Goal: Task Accomplishment & Management: Use online tool/utility

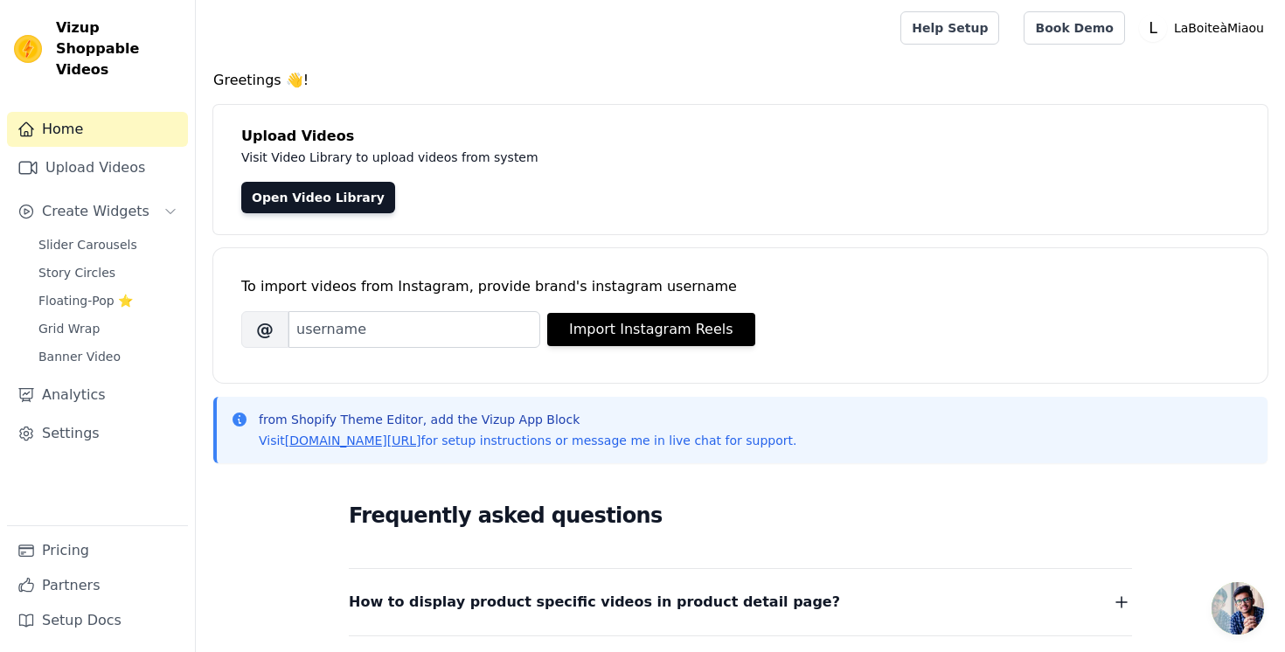
scroll to position [18, 0]
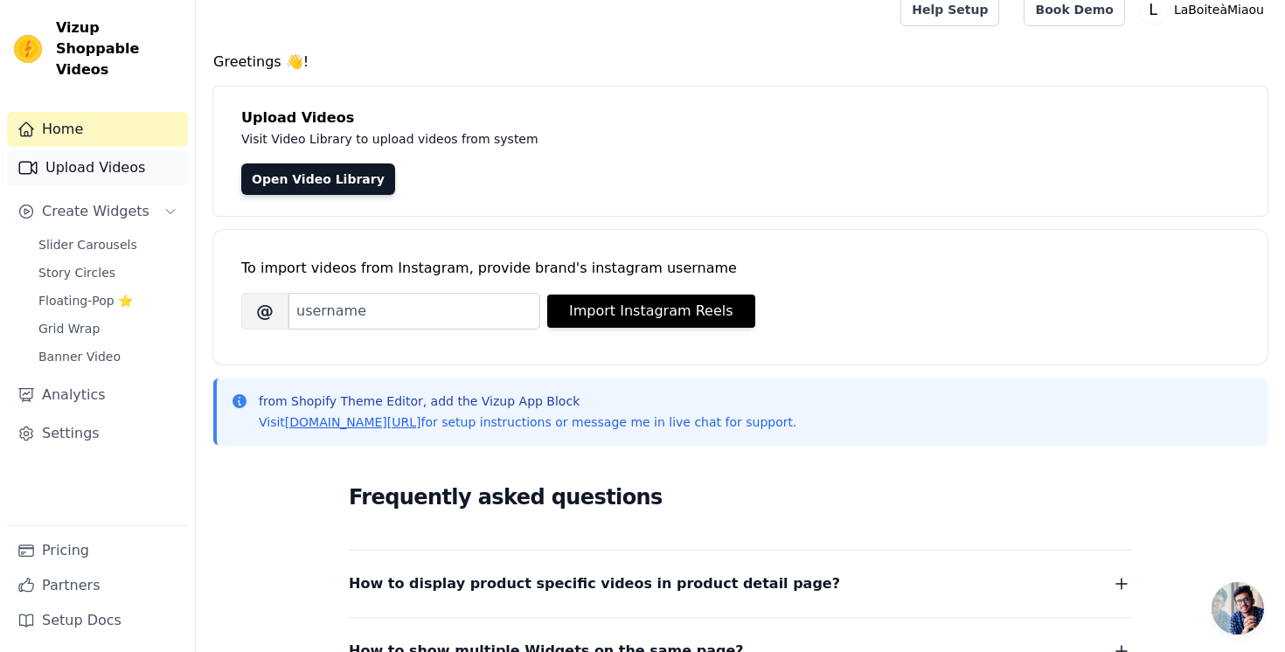
click at [128, 156] on link "Upload Videos" at bounding box center [97, 167] width 181 height 35
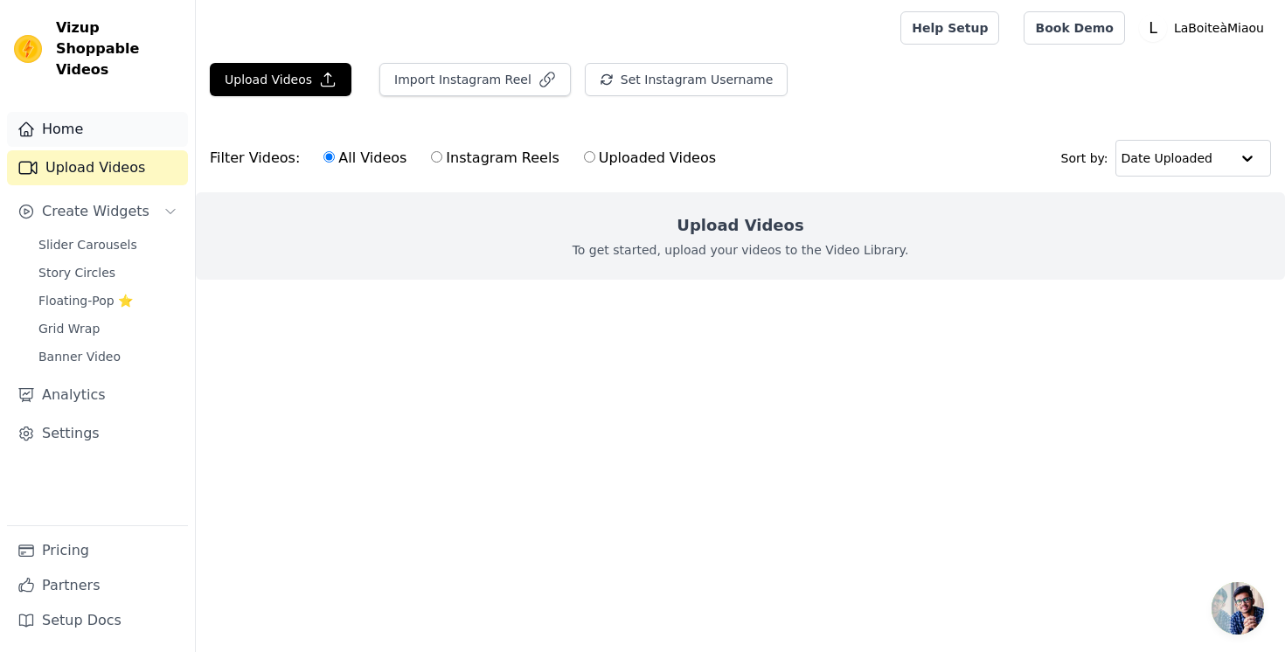
click at [88, 112] on link "Home" at bounding box center [97, 129] width 181 height 35
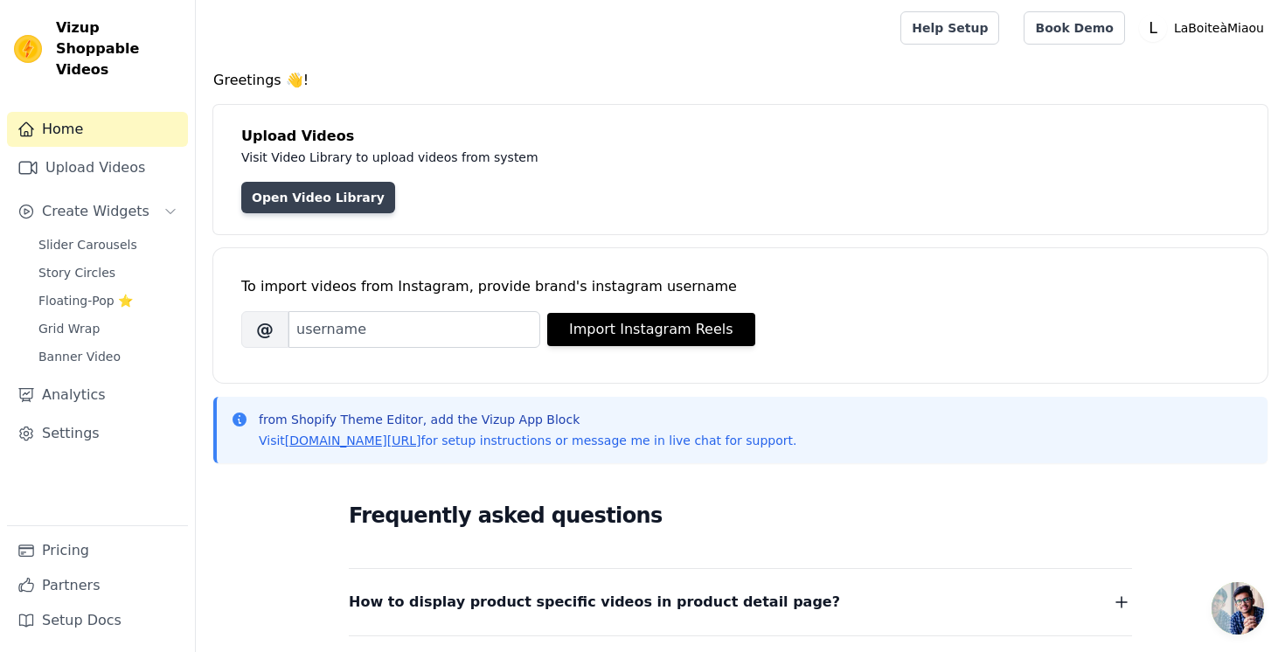
click at [281, 202] on link "Open Video Library" at bounding box center [318, 197] width 154 height 31
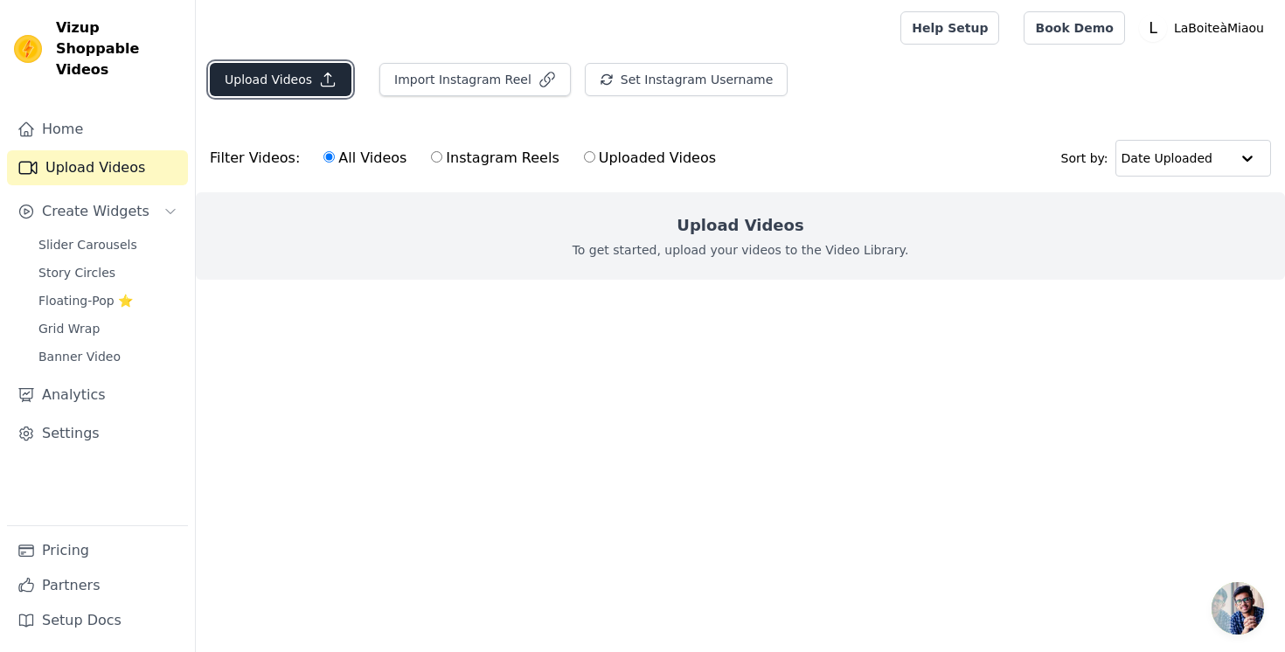
click at [277, 73] on button "Upload Videos" at bounding box center [281, 79] width 142 height 33
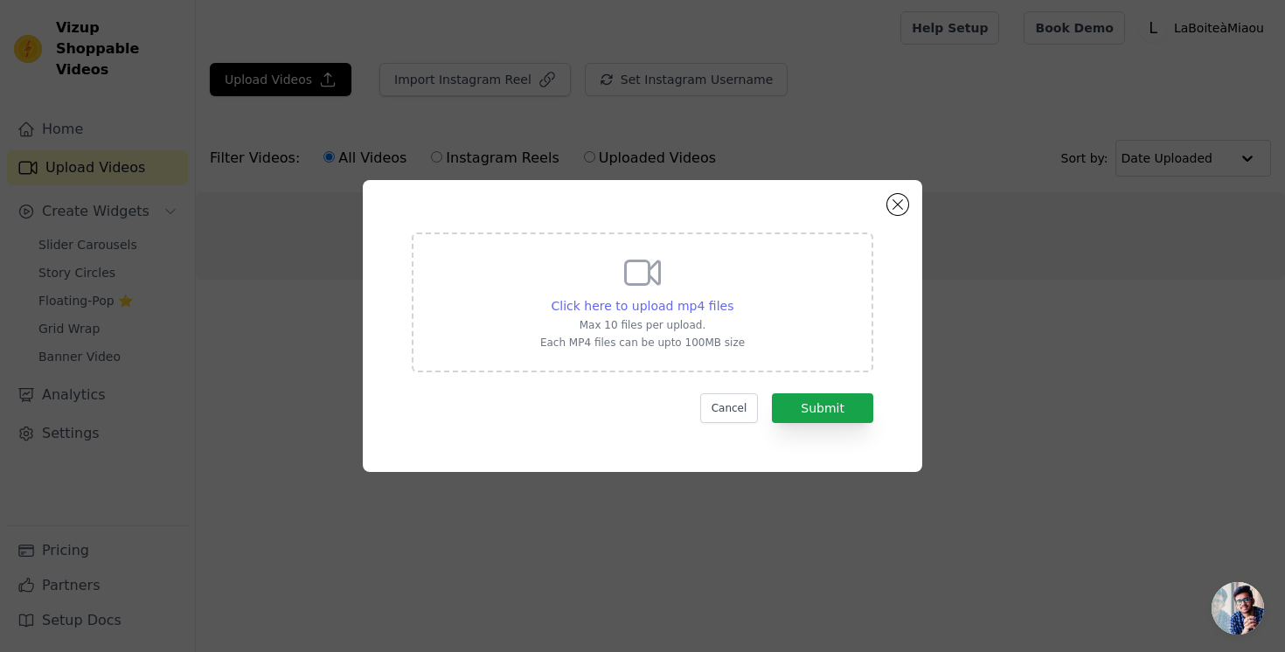
click at [664, 310] on span "Click here to upload mp4 files" at bounding box center [643, 306] width 183 height 14
click at [732, 297] on input "Click here to upload mp4 files Max 10 files per upload. Each MP4 files can be u…" at bounding box center [732, 296] width 1 height 1
type input "C:\fakepath\855401-uhd_3840_2160_25fps.mp4"
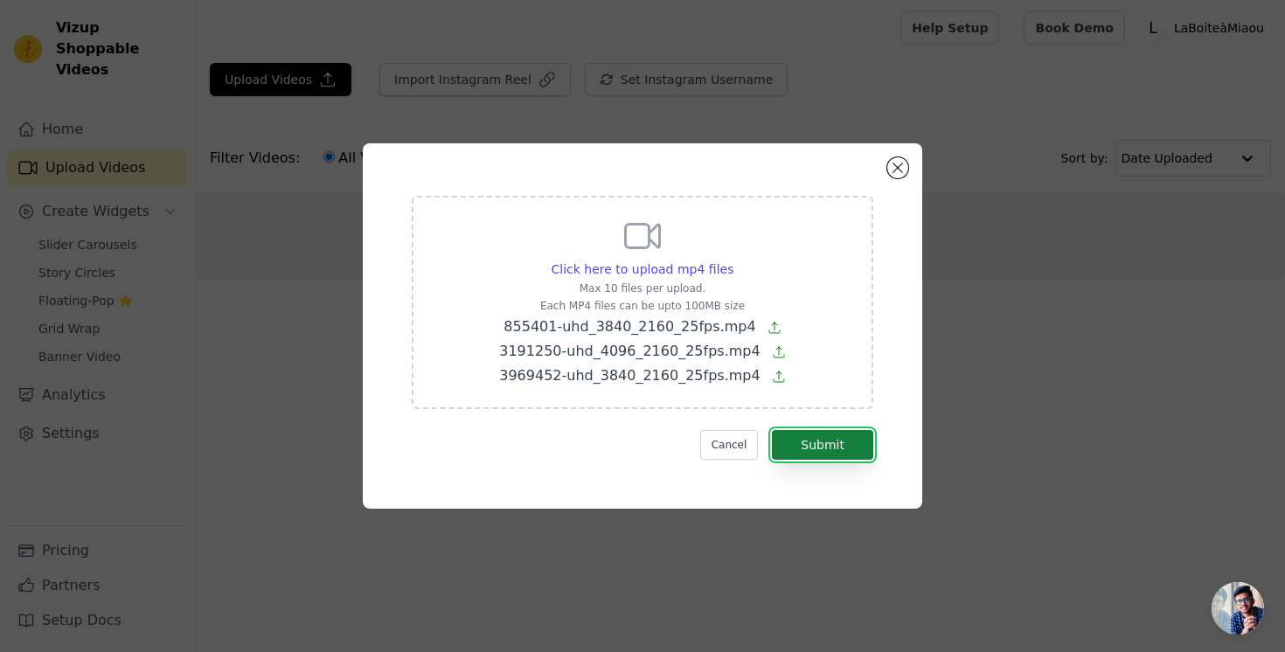
click at [833, 455] on button "Submit" at bounding box center [822, 445] width 101 height 30
click at [808, 441] on button "Submit" at bounding box center [822, 445] width 101 height 30
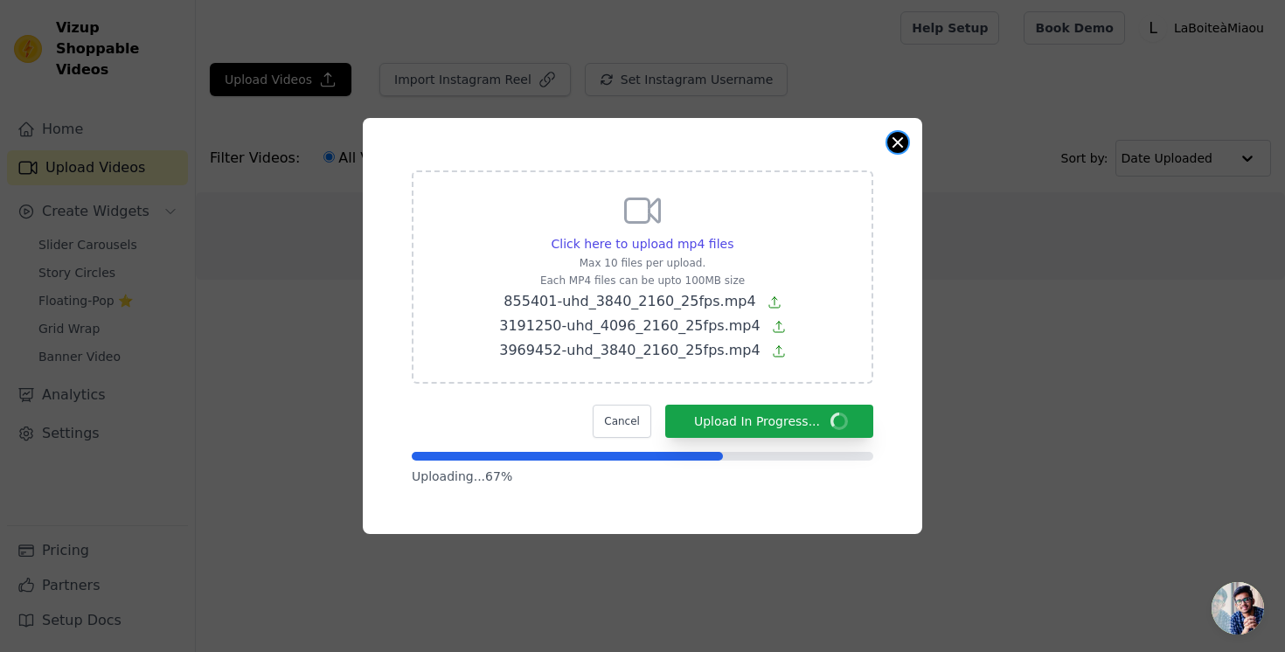
click at [898, 139] on button "Close modal" at bounding box center [897, 142] width 21 height 21
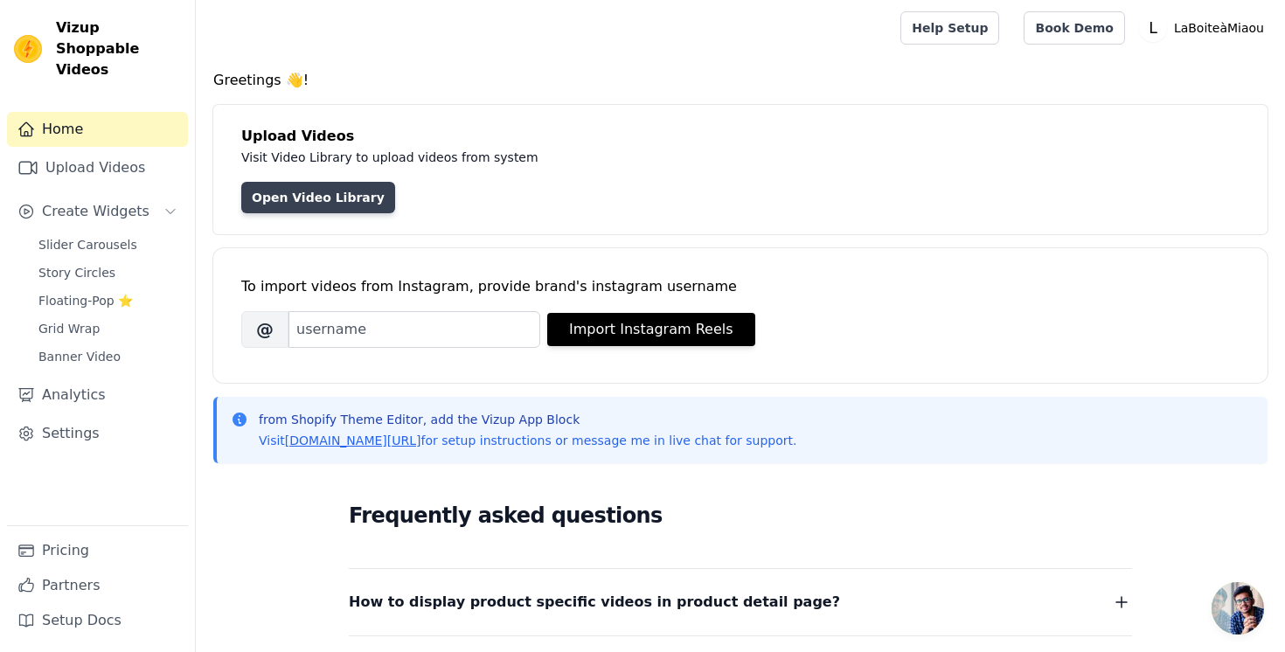
click at [338, 201] on link "Open Video Library" at bounding box center [318, 197] width 154 height 31
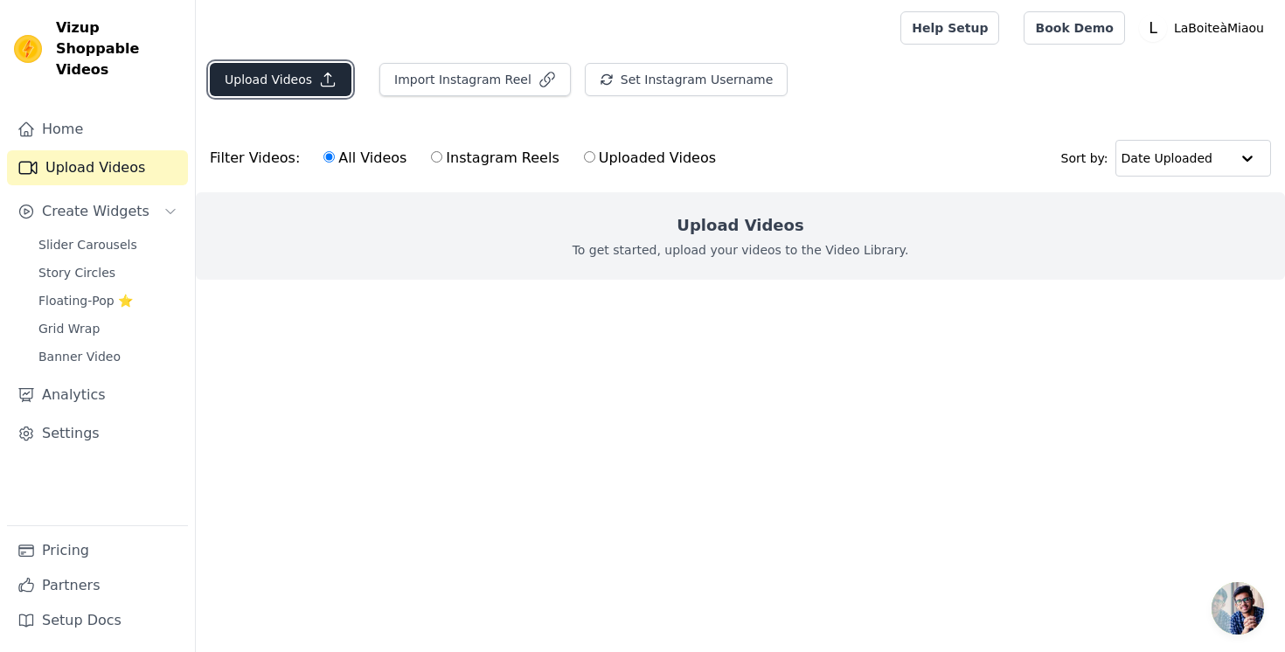
click at [308, 80] on button "Upload Videos" at bounding box center [281, 79] width 142 height 33
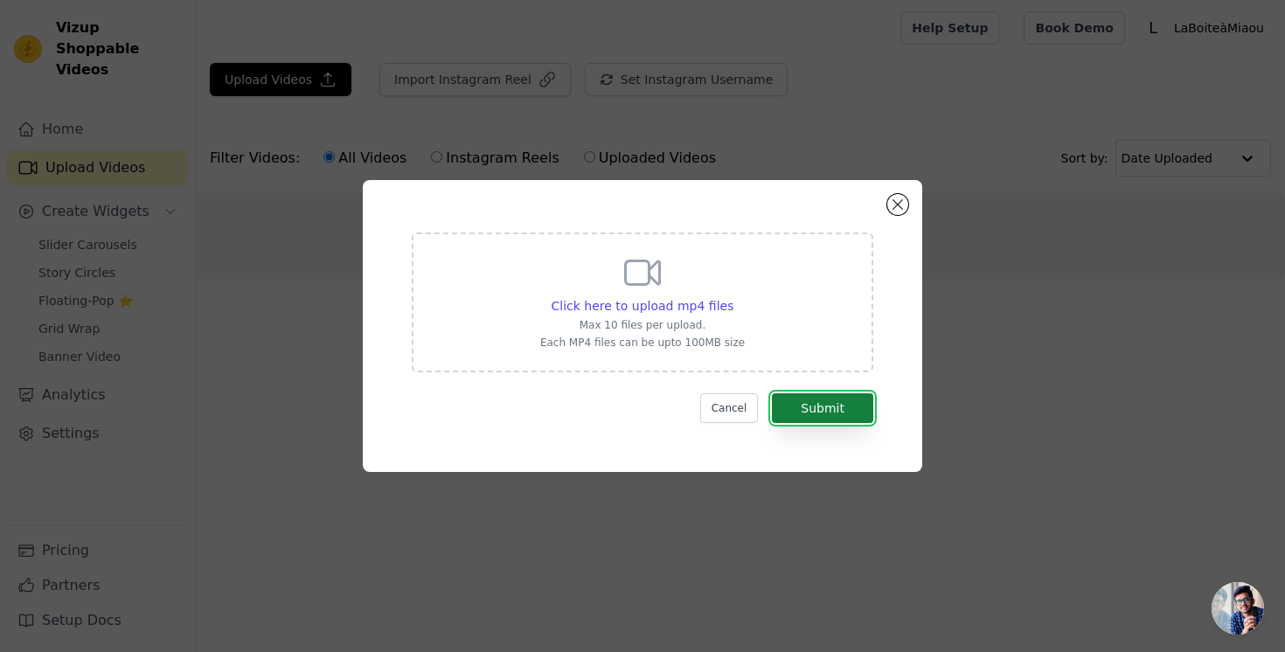
click at [830, 420] on button "Submit" at bounding box center [822, 408] width 101 height 30
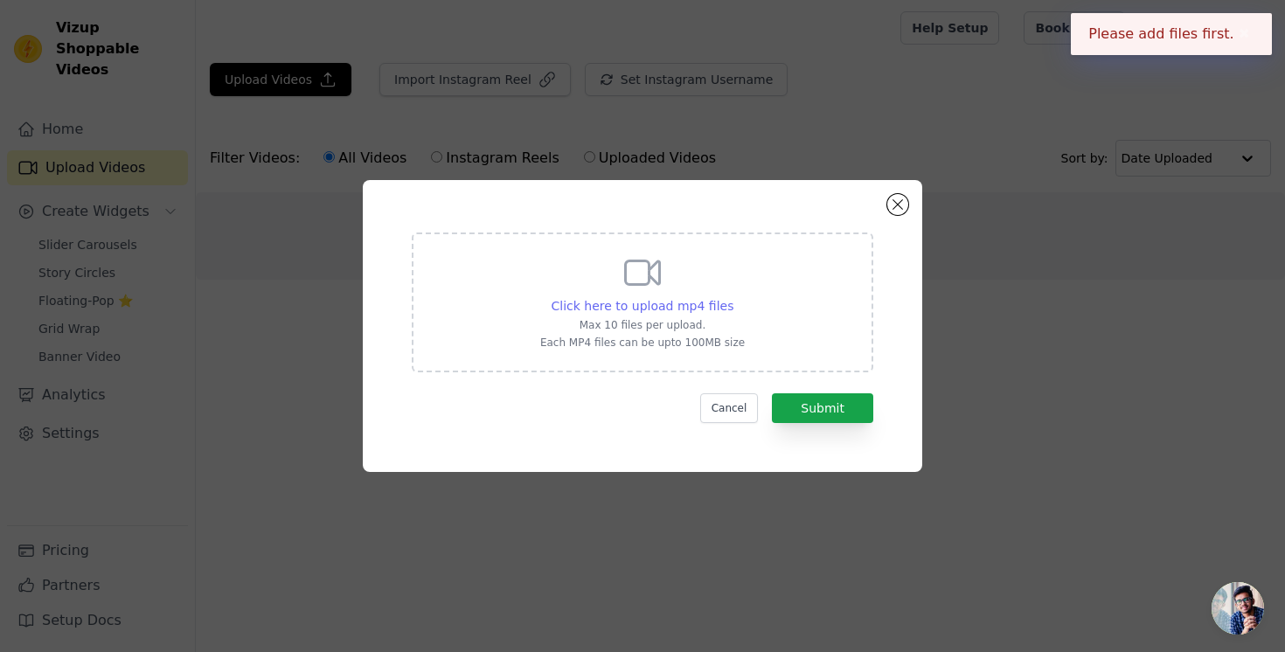
click at [691, 309] on span "Click here to upload mp4 files" at bounding box center [643, 306] width 183 height 14
click at [732, 297] on input "Click here to upload mp4 files Max 10 files per upload. Each MP4 files can be u…" at bounding box center [732, 296] width 1 height 1
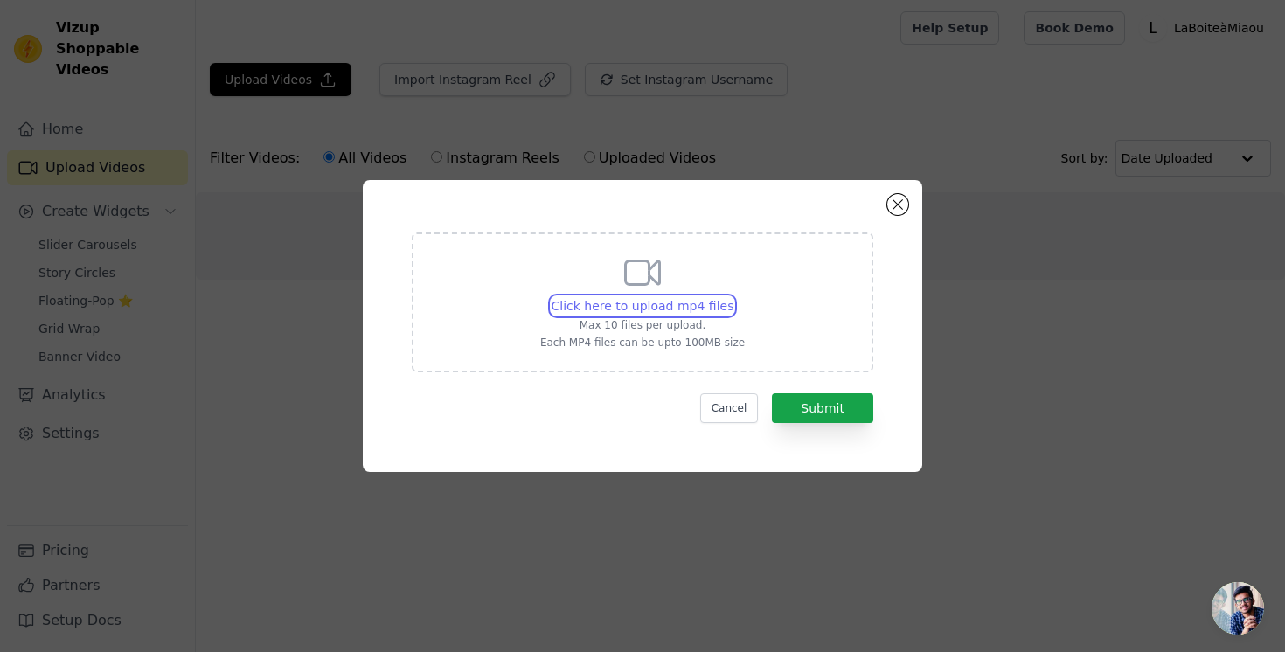
type input "C:\fakepath\[DOMAIN_NAME]_68b43c4d5e8c8.mp4"
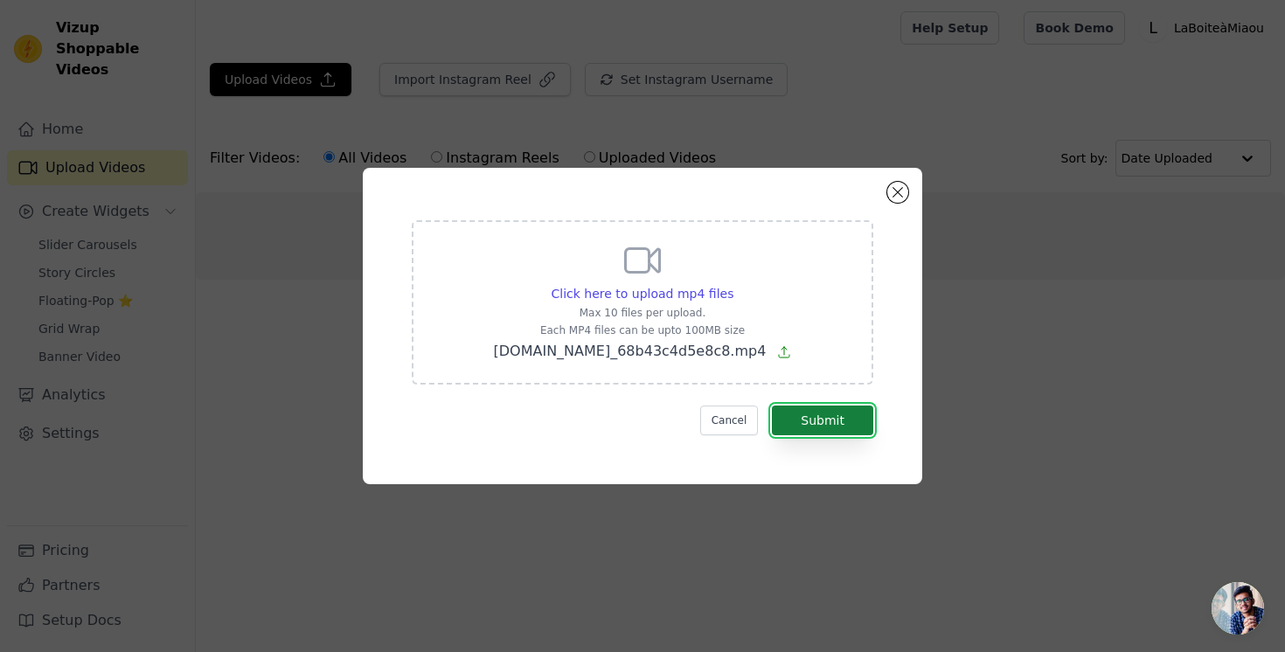
click at [830, 420] on button "Submit" at bounding box center [822, 421] width 101 height 30
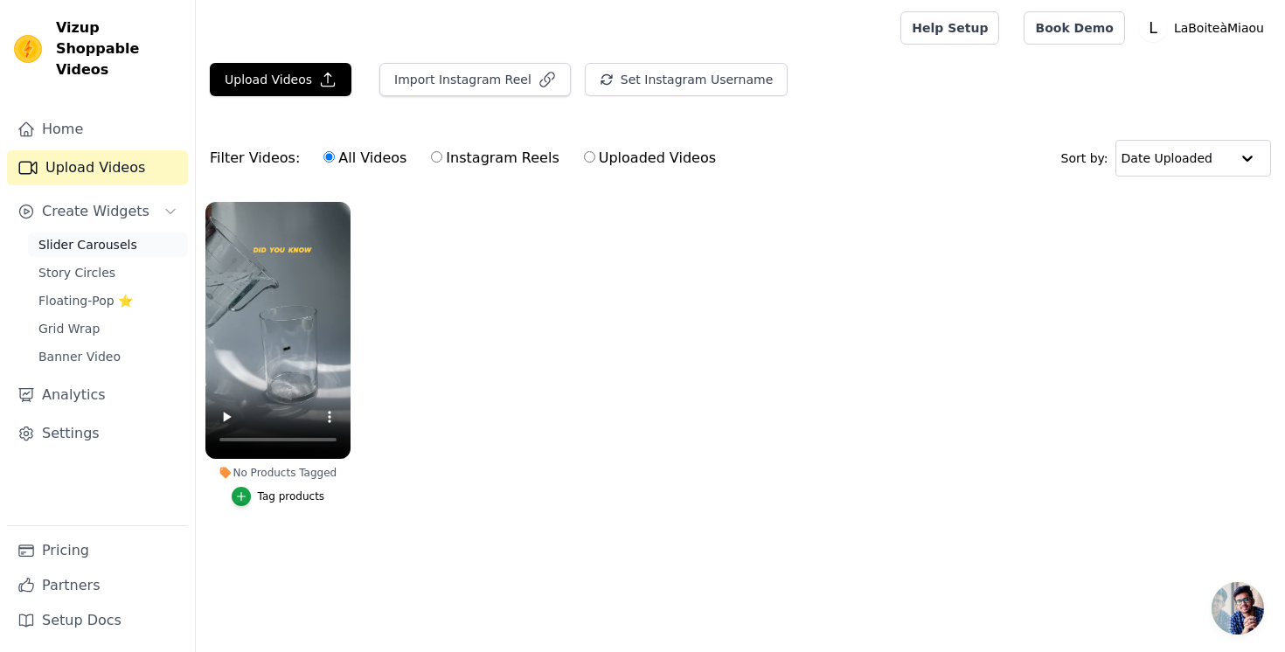
click at [108, 236] on span "Slider Carousels" at bounding box center [87, 244] width 99 height 17
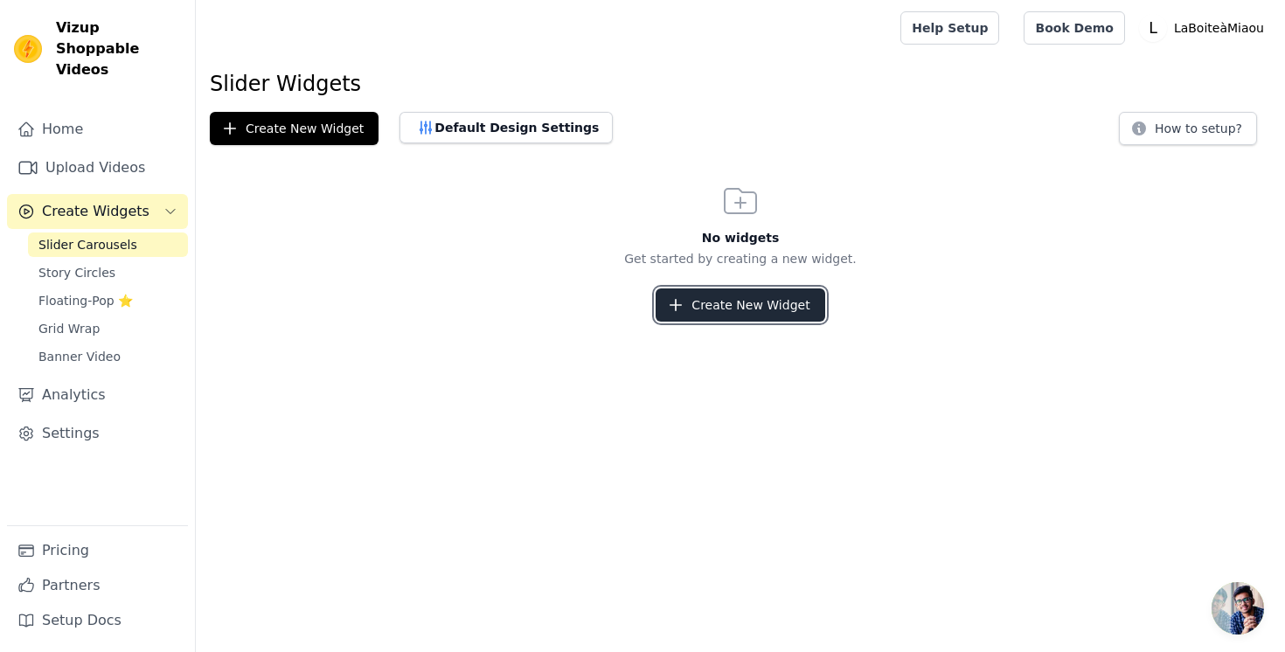
click at [734, 316] on button "Create New Widget" at bounding box center [740, 304] width 169 height 33
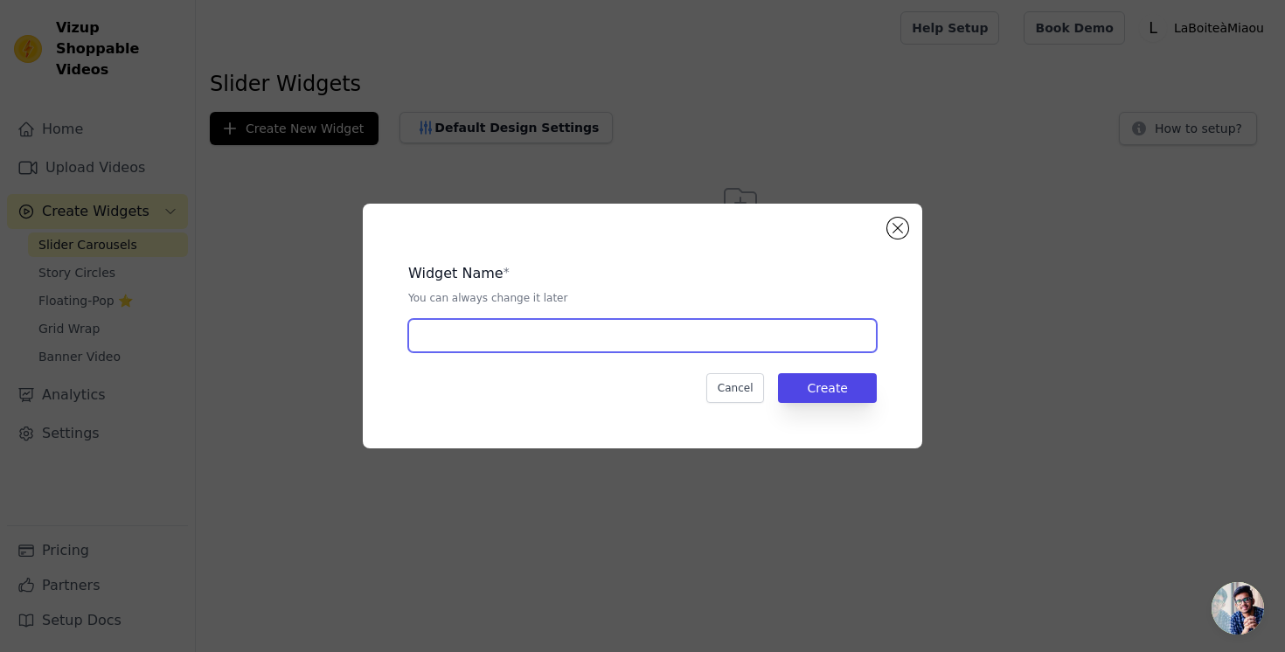
click at [698, 334] on input "text" at bounding box center [642, 335] width 468 height 33
type input "carousel"
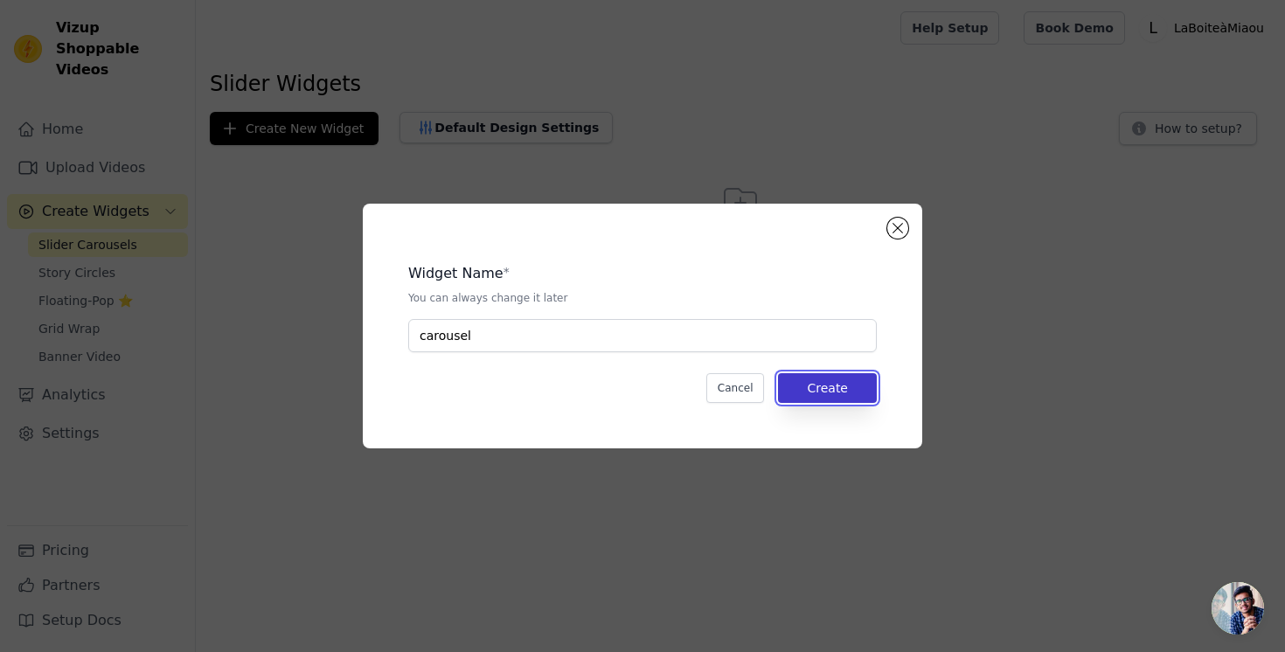
click at [856, 397] on button "Create" at bounding box center [827, 388] width 99 height 30
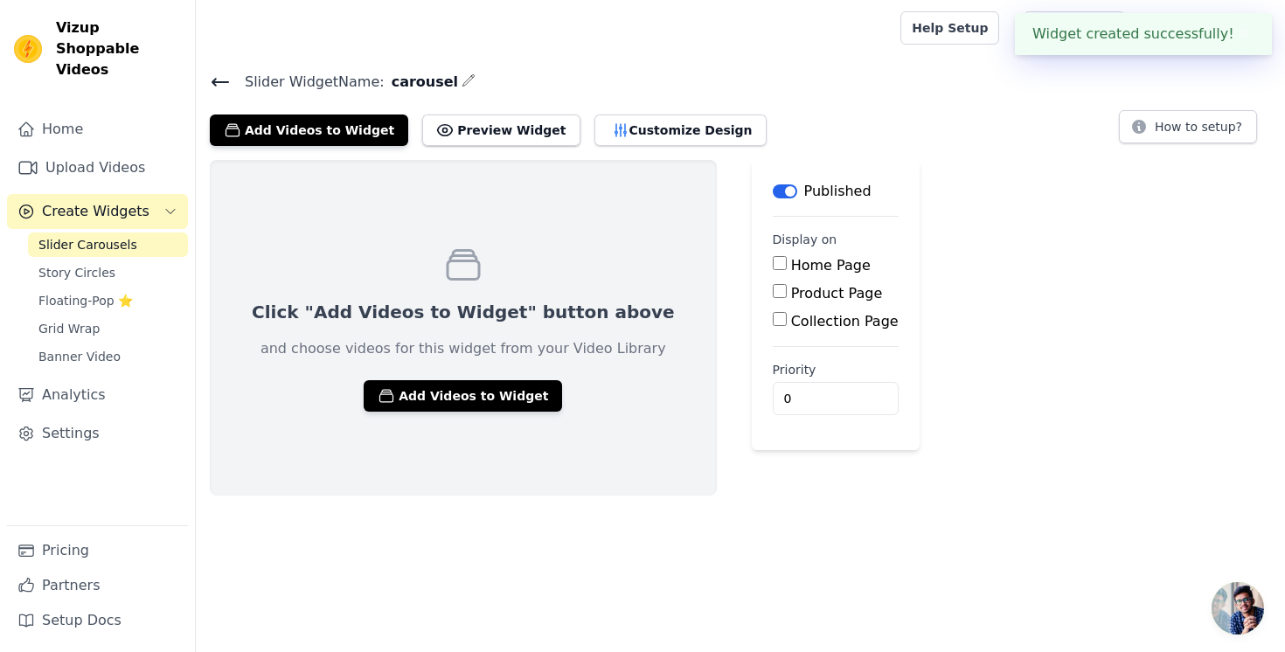
click at [791, 292] on label "Product Page" at bounding box center [837, 293] width 92 height 17
click at [773, 292] on input "Product Page" at bounding box center [780, 291] width 14 height 14
checkbox input "true"
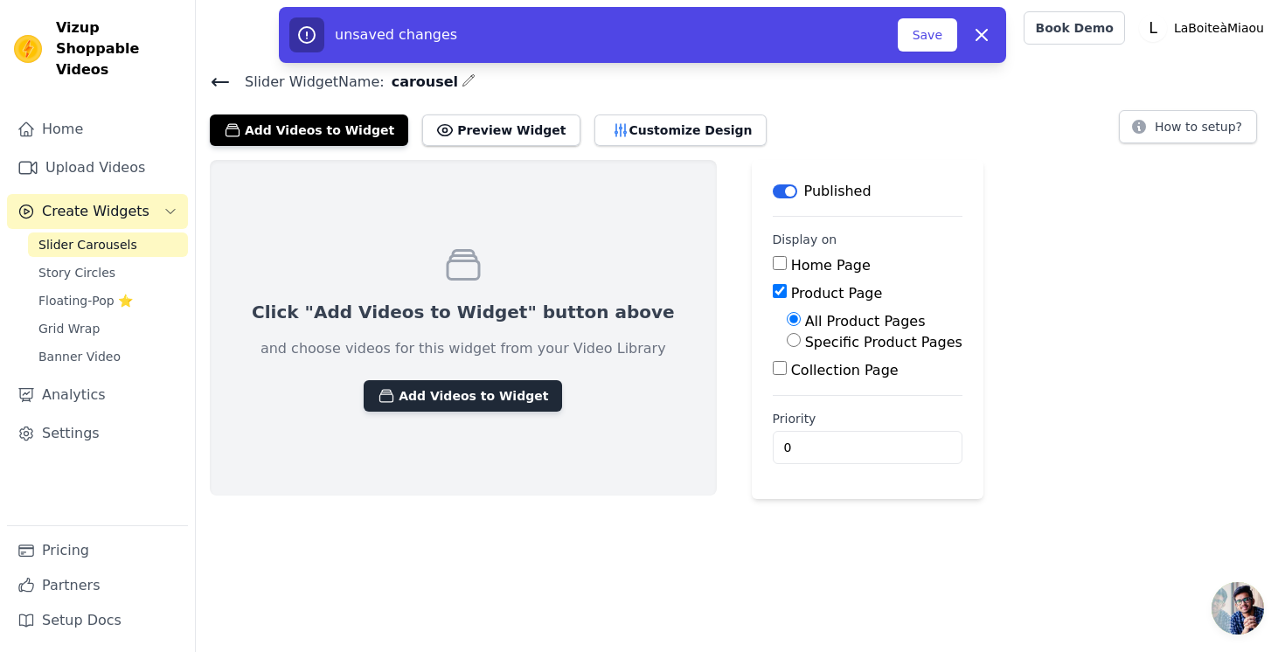
click at [463, 399] on button "Add Videos to Widget" at bounding box center [463, 395] width 198 height 31
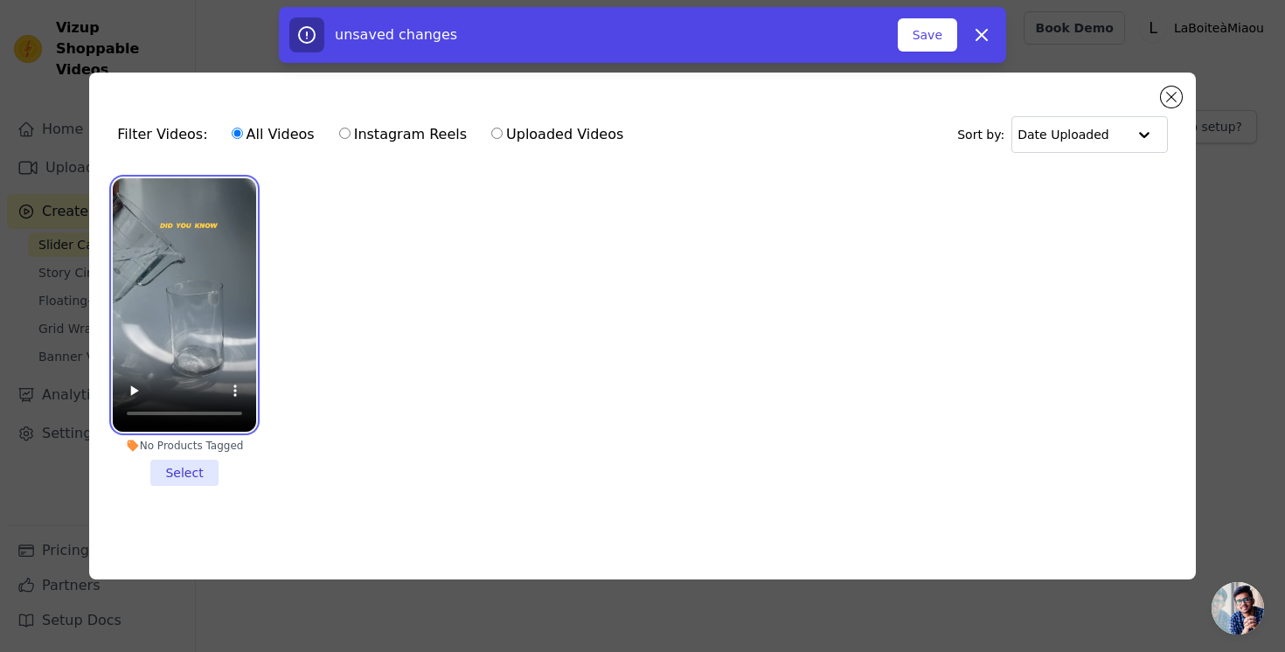
click at [188, 312] on video at bounding box center [184, 305] width 143 height 254
click at [191, 485] on li "No Products Tagged Select" at bounding box center [184, 332] width 143 height 309
click at [0, 0] on input "No Products Tagged Select" at bounding box center [0, 0] width 0 height 0
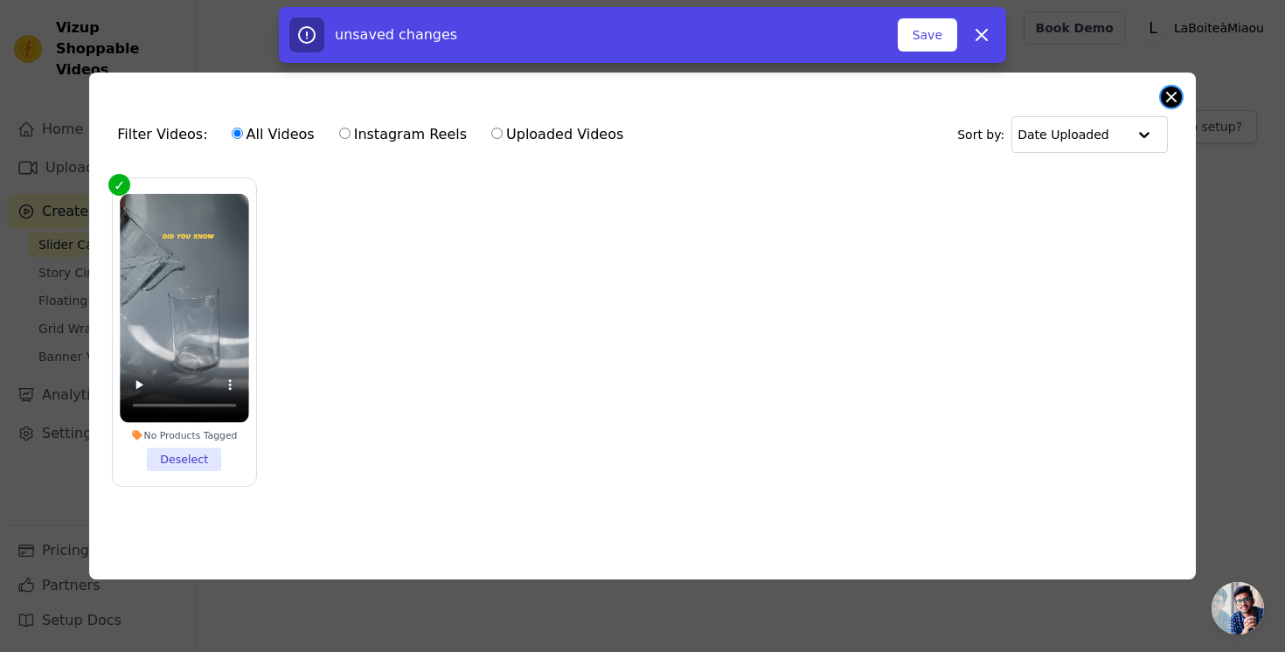
click at [1169, 97] on button "Close modal" at bounding box center [1171, 97] width 21 height 21
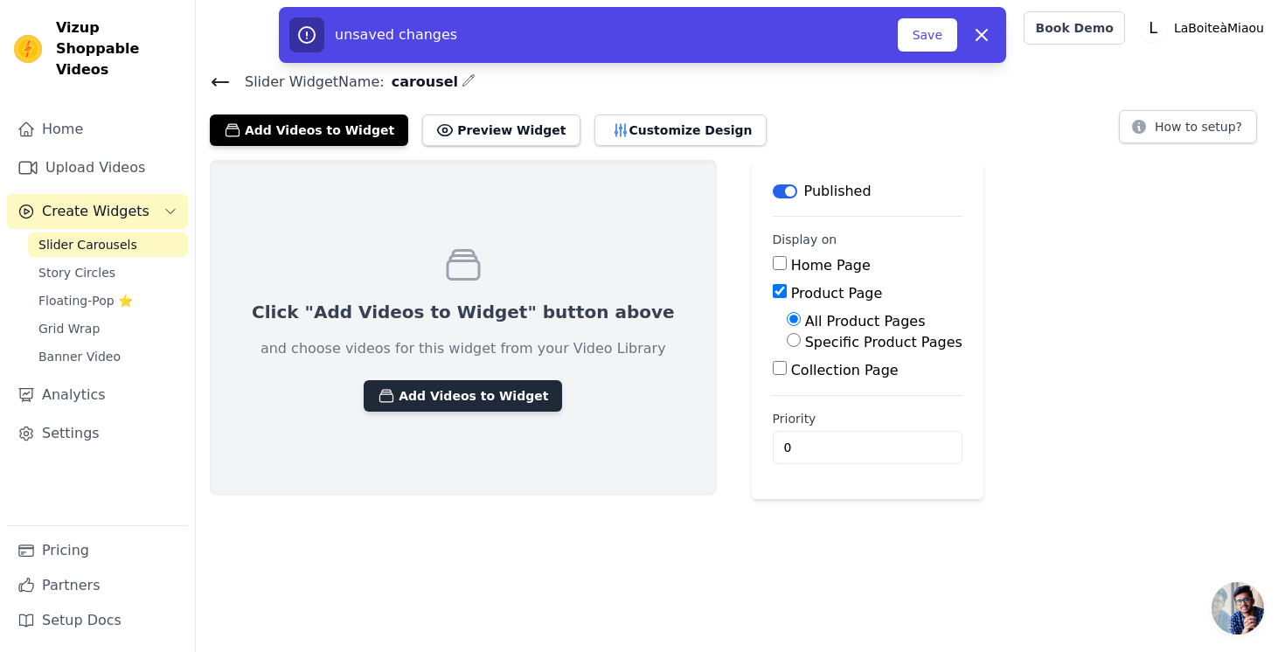
click at [493, 402] on button "Add Videos to Widget" at bounding box center [463, 395] width 198 height 31
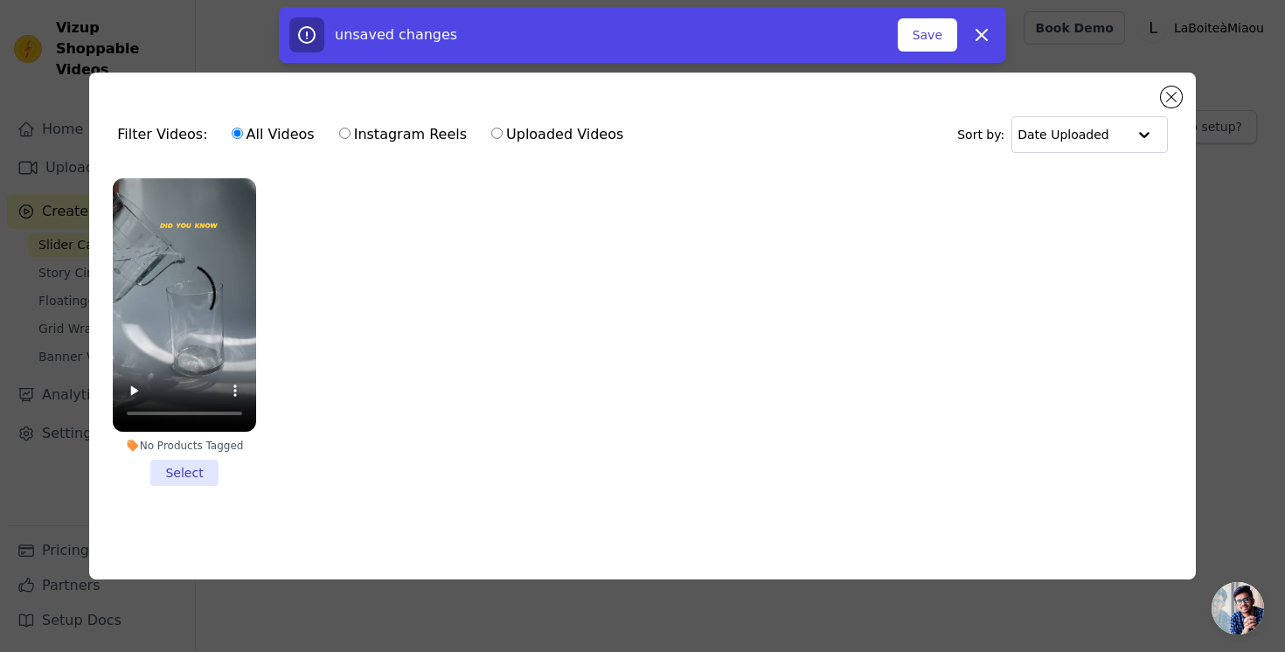
click at [191, 475] on li "No Products Tagged Select" at bounding box center [184, 332] width 143 height 309
click at [0, 0] on input "No Products Tagged Select" at bounding box center [0, 0] width 0 height 0
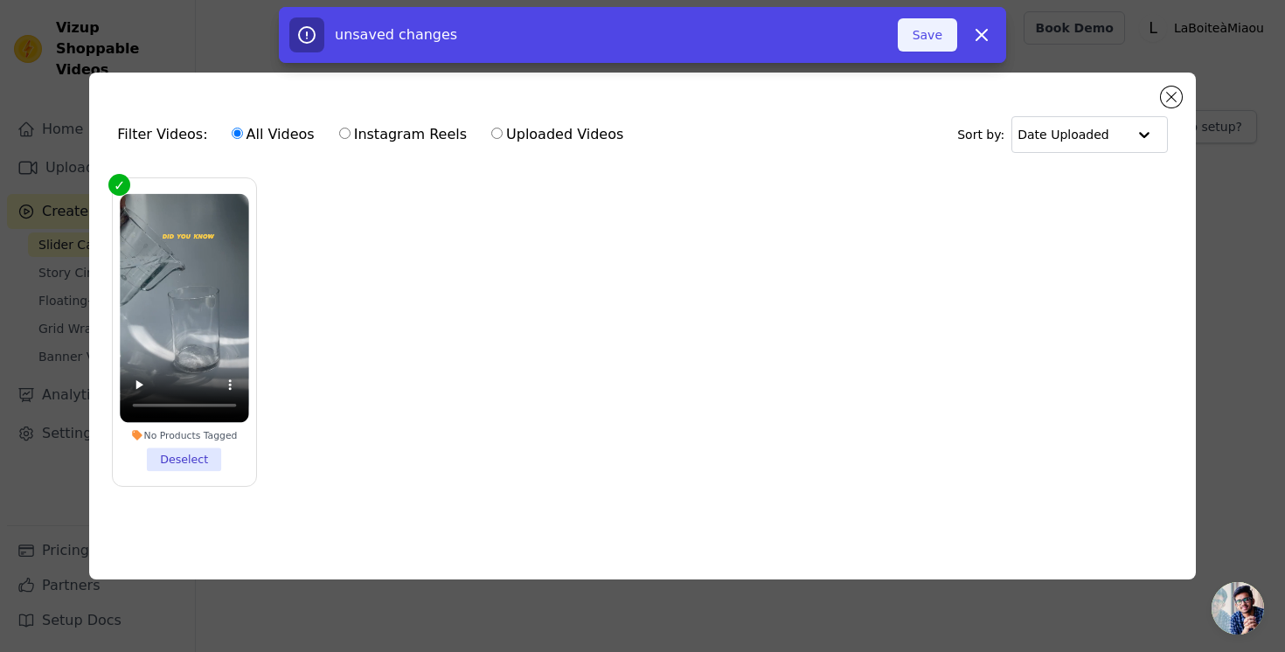
click at [928, 34] on button "Save" at bounding box center [927, 34] width 59 height 33
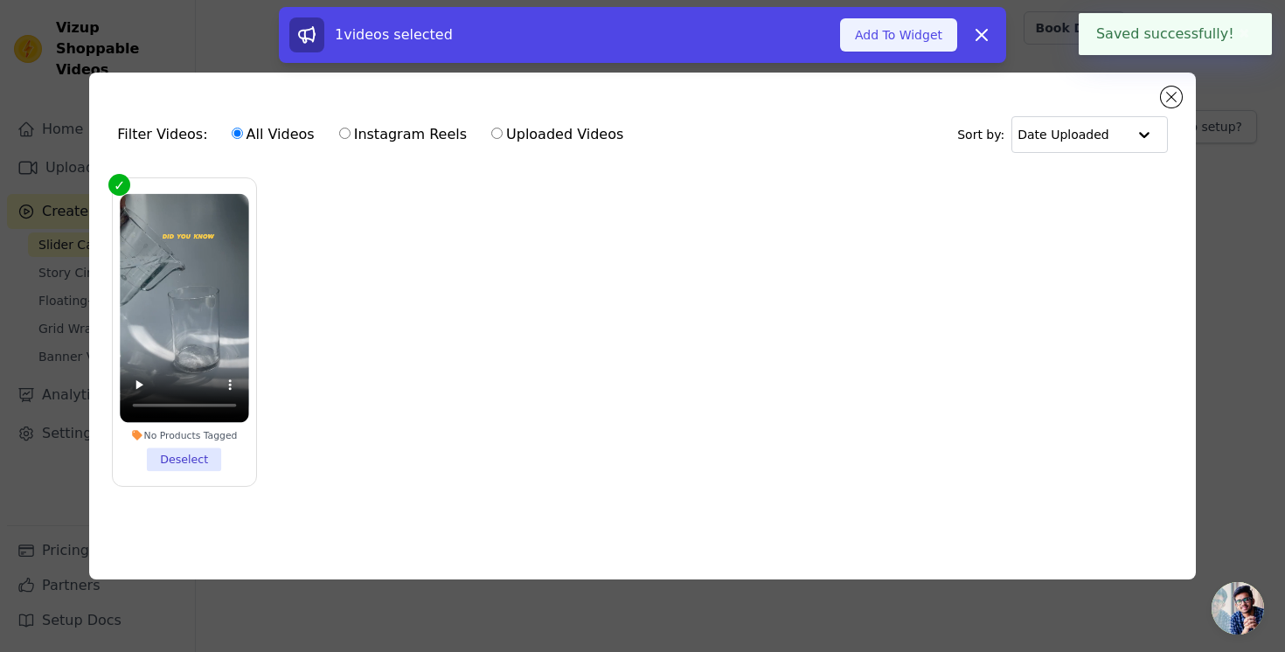
click at [906, 38] on button "Add To Widget" at bounding box center [898, 34] width 117 height 33
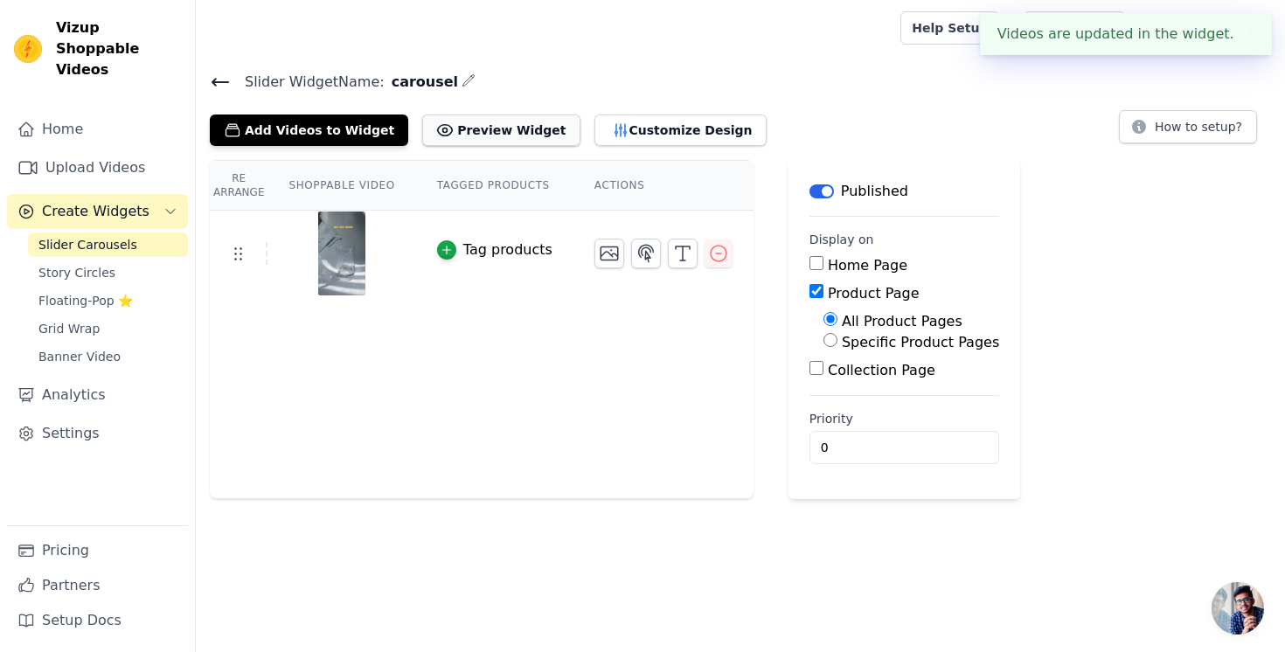
click at [497, 136] on button "Preview Widget" at bounding box center [500, 129] width 157 height 31
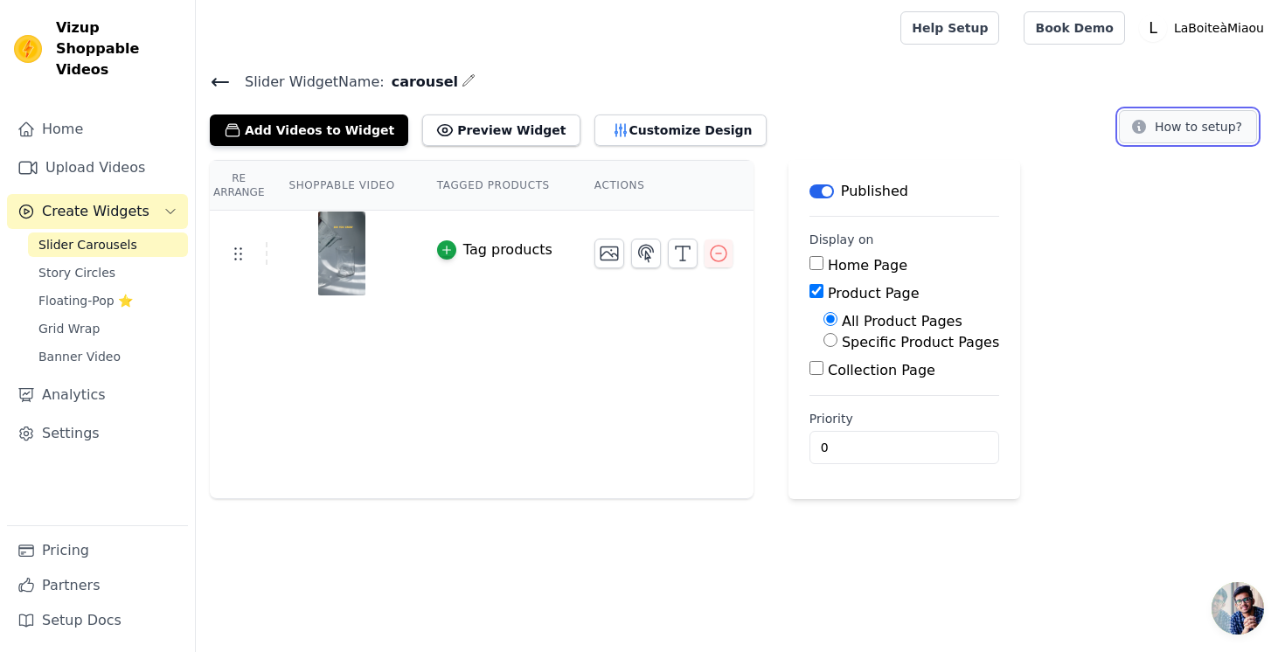
click at [1225, 127] on button "How to setup?" at bounding box center [1188, 126] width 138 height 33
